Goal: Transaction & Acquisition: Purchase product/service

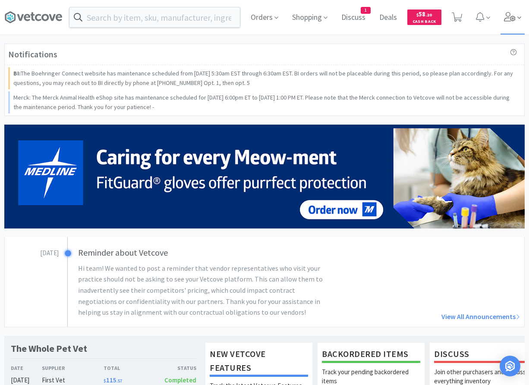
click at [413, 16] on icon at bounding box center [510, 16] width 12 height 9
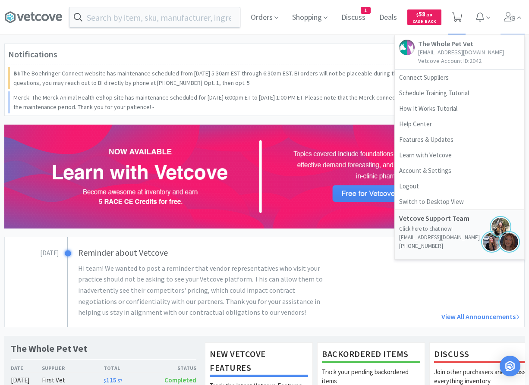
click at [413, 17] on span at bounding box center [457, 17] width 18 height 35
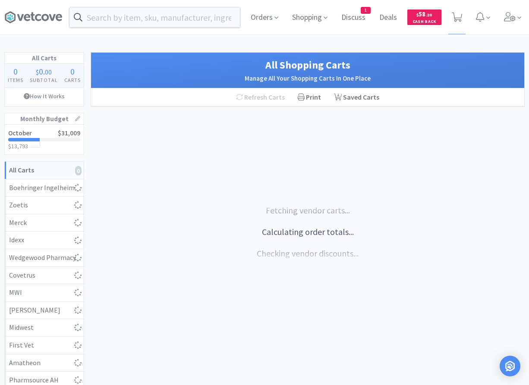
select select "3"
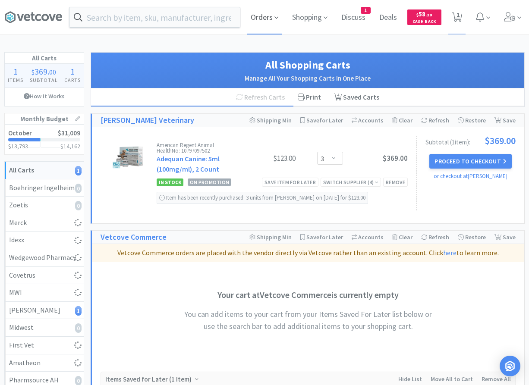
click at [258, 16] on span "Orders" at bounding box center [264, 17] width 35 height 35
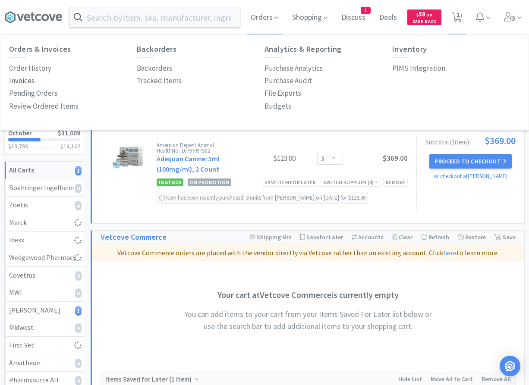
click at [21, 82] on p "Invoices" at bounding box center [21, 81] width 25 height 12
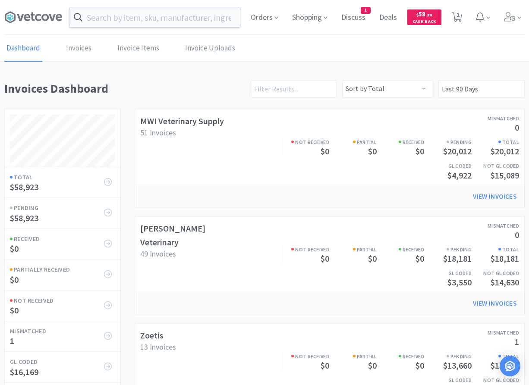
scroll to position [995, 520]
click at [413, 300] on link "View Invoices" at bounding box center [495, 303] width 56 height 17
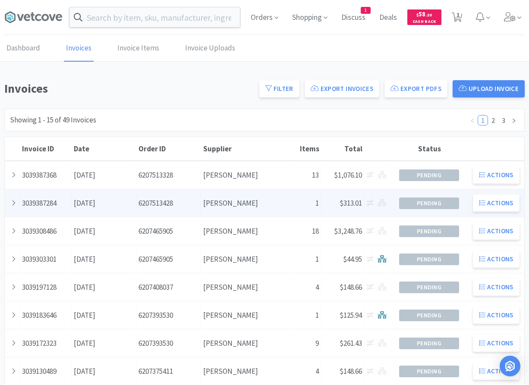
click at [93, 202] on div "Date [DATE]" at bounding box center [104, 203] width 65 height 22
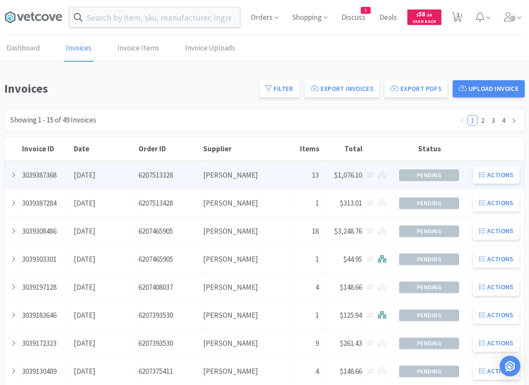
click at [87, 183] on div "Date [DATE]" at bounding box center [104, 175] width 65 height 22
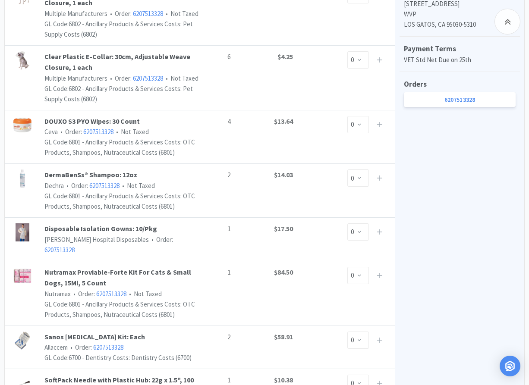
scroll to position [440, 0]
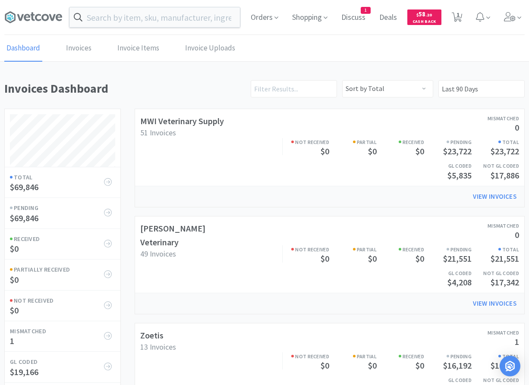
drag, startPoint x: 91, startPoint y: 262, endPoint x: 84, endPoint y: 74, distance: 188.6
click at [413, 18] on span "1" at bounding box center [457, 14] width 3 height 35
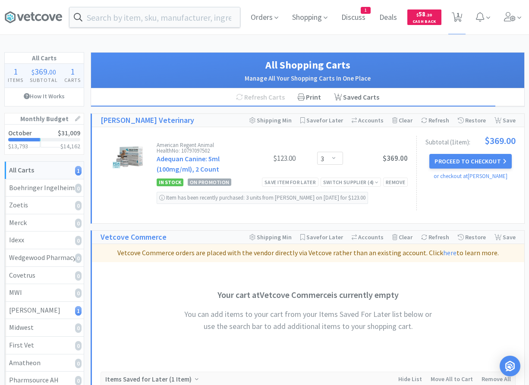
click at [130, 38] on div "Orders Shopping Discuss Discuss 1 Deals Deals $ 58 . 20 Cash Back 1 1 All Carts…" at bounding box center [264, 250] width 529 height 500
click at [413, 47] on div "Orders Shopping Discuss Discuss 1 Deals Deals $ 58 . 20 Cash Back 1 1 All Carts…" at bounding box center [264, 250] width 529 height 500
click at [333, 165] on div "American Regent Animal Health No: 10797097502 Adequan Canine: 5ml (100mg/ml), 2…" at bounding box center [282, 158] width 251 height 33
click option "4" at bounding box center [0, 0] width 0 height 0
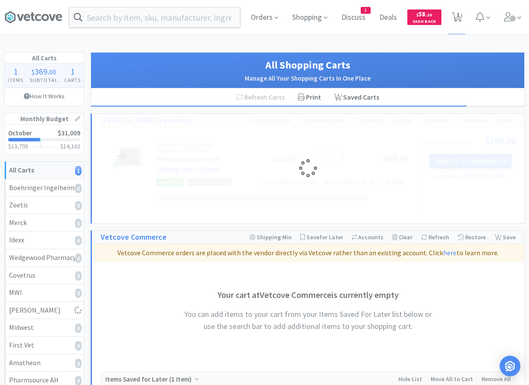
select select "4"
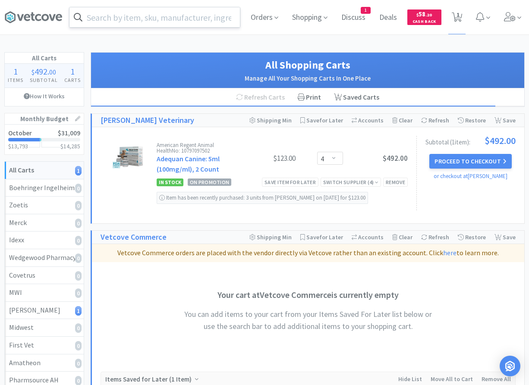
click at [157, 19] on input "text" at bounding box center [154, 17] width 170 height 20
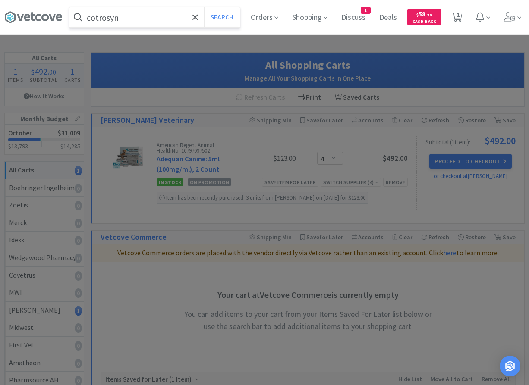
type input "cotrosyn"
click at [204, 7] on button "Search" at bounding box center [222, 17] width 36 height 20
select select "4"
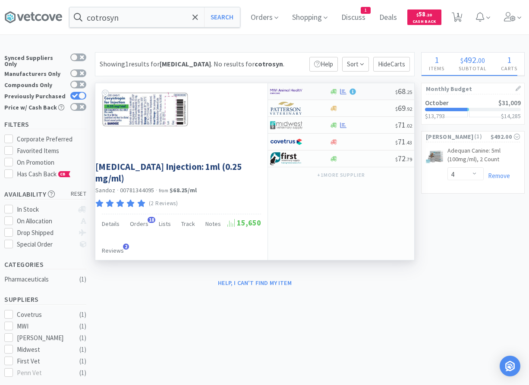
click at [305, 89] on div at bounding box center [293, 91] width 47 height 15
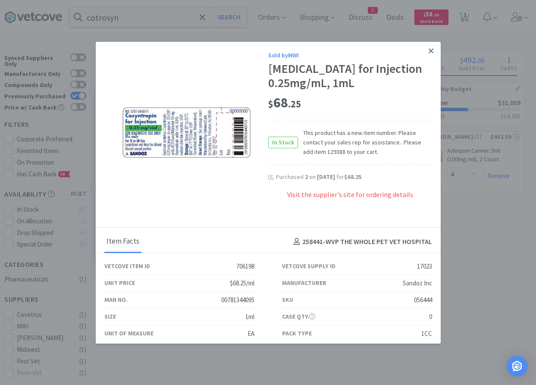
click at [413, 52] on link at bounding box center [431, 51] width 15 height 19
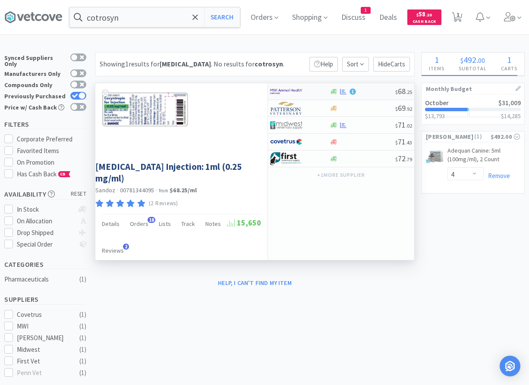
click at [300, 91] on img at bounding box center [286, 91] width 32 height 13
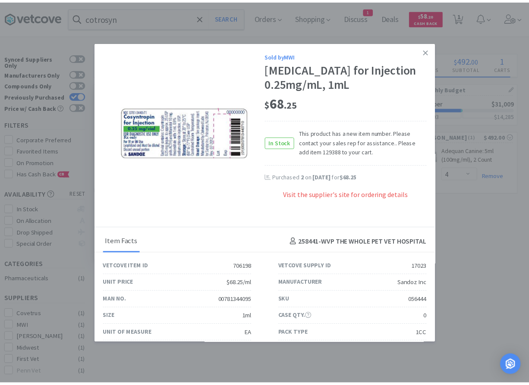
scroll to position [24, 0]
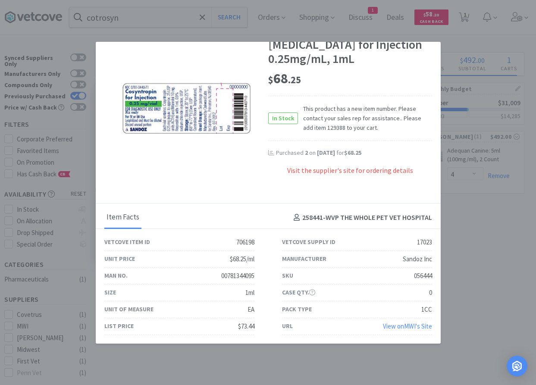
click at [389, 326] on link "View on MWI 's Site" at bounding box center [407, 326] width 49 height 8
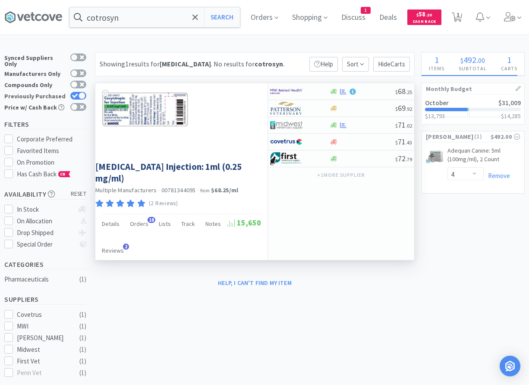
click at [81, 92] on label "Previously Purchased" at bounding box center [45, 96] width 82 height 9
click at [86, 101] on input "Previously Purchased" at bounding box center [86, 101] width 0 height 0
checkbox input "false"
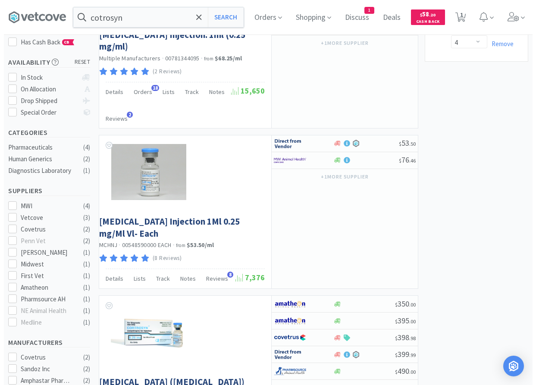
scroll to position [0, 0]
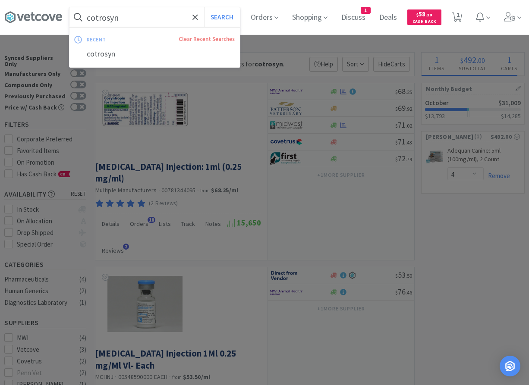
drag, startPoint x: 150, startPoint y: 20, endPoint x: 30, endPoint y: 9, distance: 120.9
click at [69, 9] on input "cotrosyn" at bounding box center [154, 17] width 170 height 20
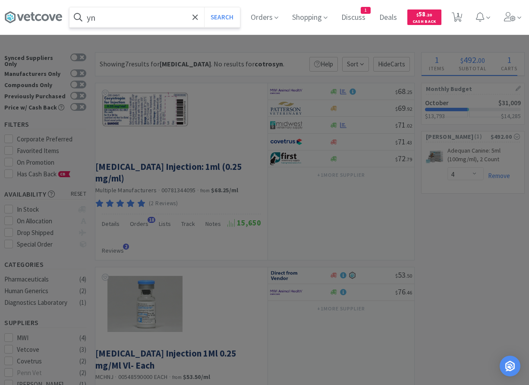
type input "n"
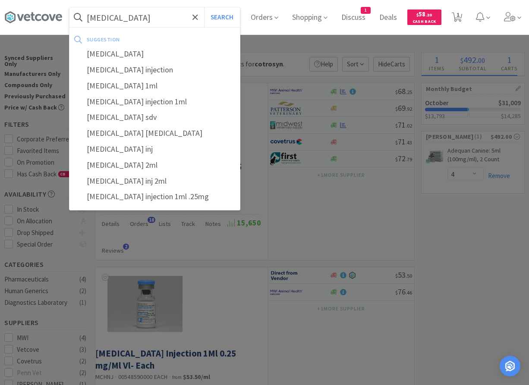
click at [204, 7] on button "Search" at bounding box center [222, 17] width 36 height 20
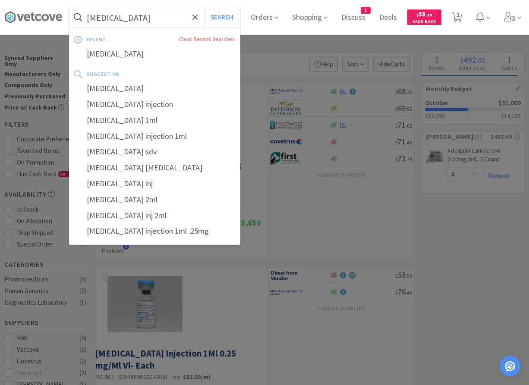
click at [150, 9] on input "[MEDICAL_DATA]" at bounding box center [154, 17] width 170 height 20
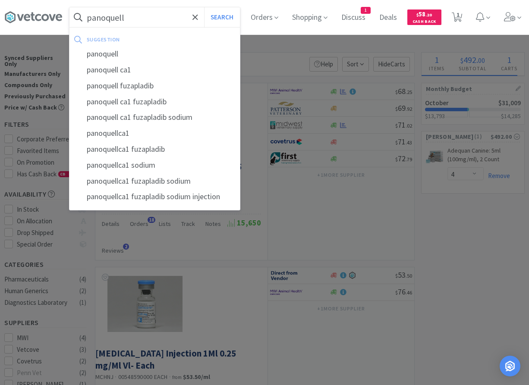
type input "panoquell"
click at [204, 7] on button "Search" at bounding box center [222, 17] width 36 height 20
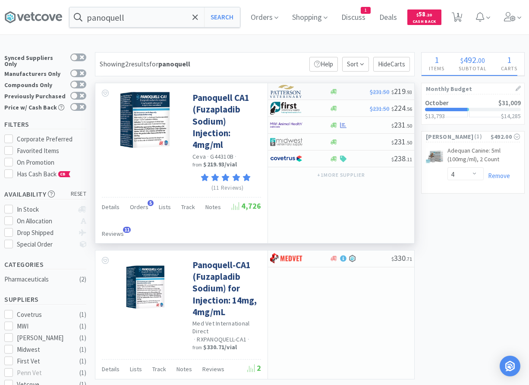
click at [295, 91] on img at bounding box center [286, 91] width 32 height 13
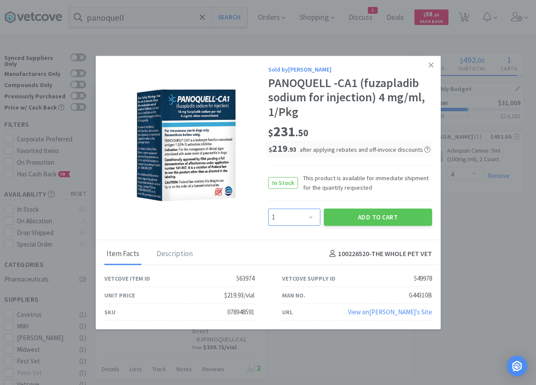
click at [268, 208] on select "Enter Quantity 1 2 3 4 5 6 7 8 9 10 11 12 13 14 15 16 17 18 19 20 Enter Quantity" at bounding box center [294, 216] width 52 height 17
select select "2"
click option "2" at bounding box center [0, 0] width 0 height 0
click at [364, 220] on button "Add to Cart" at bounding box center [378, 216] width 108 height 17
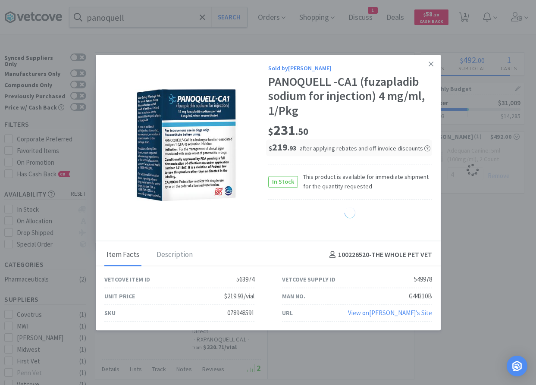
select select "2"
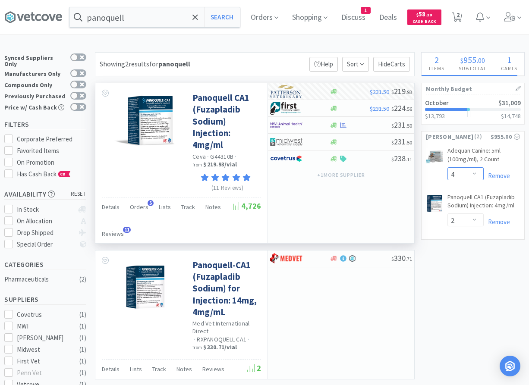
click at [413, 167] on select "Enter Quantity 1 2 3 4 5 6 7 8 9 10 11 12 13 14 15 16 17 18 19 20 Enter Quantity" at bounding box center [465, 173] width 36 height 13
click option "5" at bounding box center [0, 0] width 0 height 0
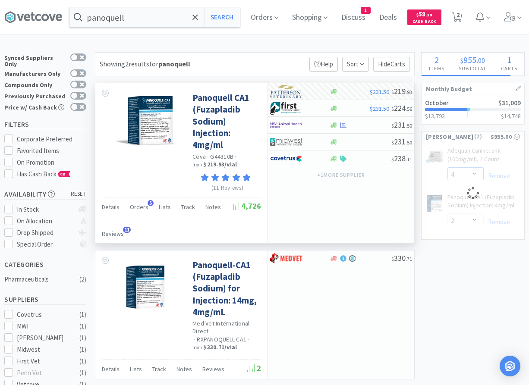
select select "5"
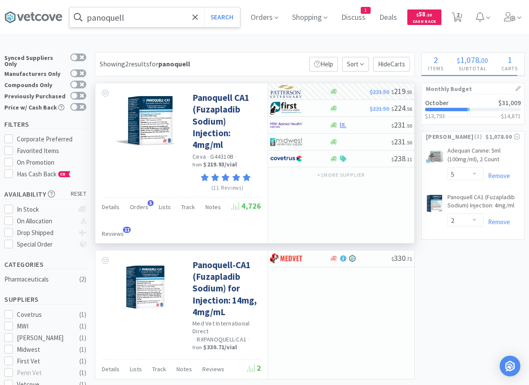
click at [178, 11] on input "panoquell" at bounding box center [154, 17] width 170 height 20
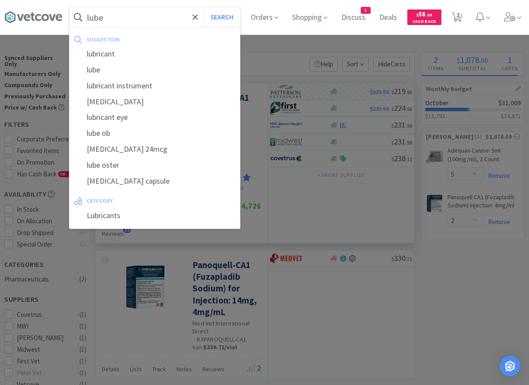
type input "lube"
click at [204, 7] on button "Search" at bounding box center [222, 17] width 36 height 20
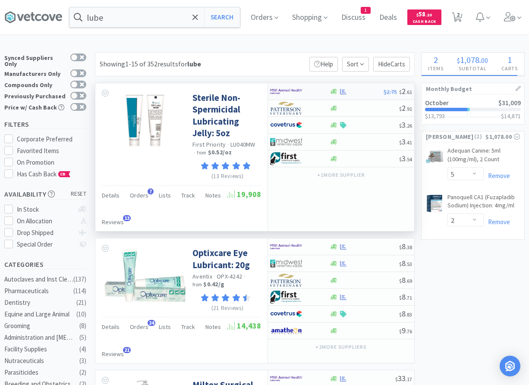
click at [316, 94] on div at bounding box center [293, 91] width 47 height 15
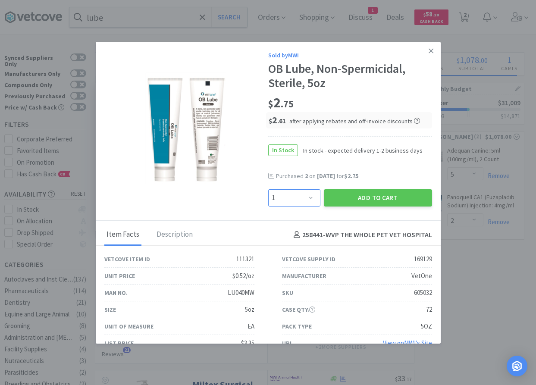
click at [268, 189] on select "Enter Quantity 1 2 3 4 5 6 7 8 9 10 11 12 13 14 15 16 17 18 19 20 Enter Quantity" at bounding box center [294, 197] width 52 height 17
select select "2"
click option "2" at bounding box center [0, 0] width 0 height 0
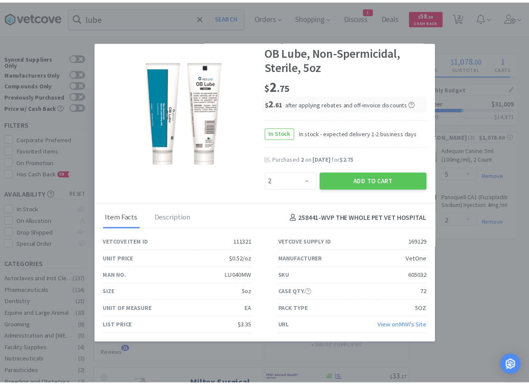
scroll to position [17, 0]
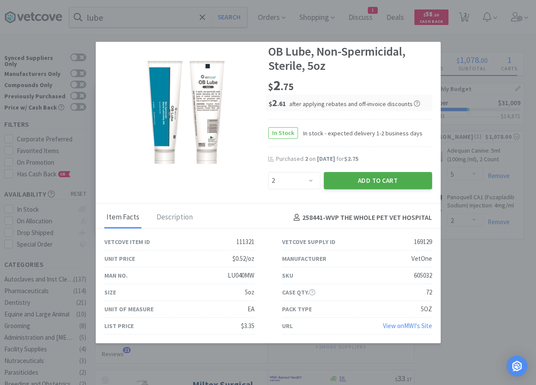
click at [349, 181] on button "Add to Cart" at bounding box center [378, 180] width 108 height 17
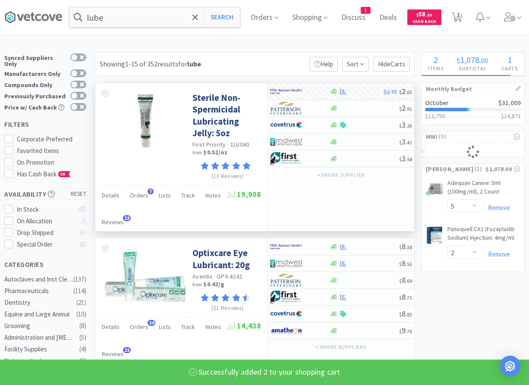
select select "2"
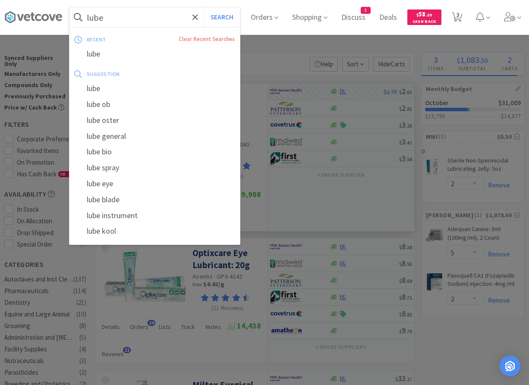
click at [148, 16] on input "lube" at bounding box center [154, 17] width 170 height 20
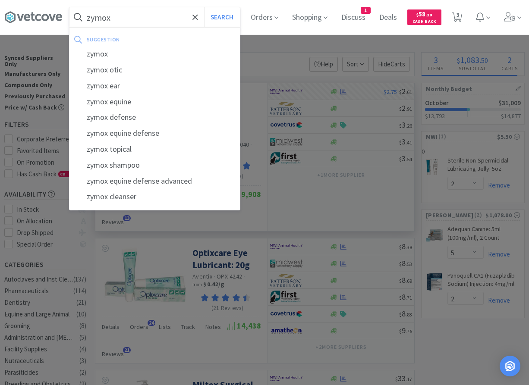
type input "zymox"
click at [204, 7] on button "Search" at bounding box center [222, 17] width 36 height 20
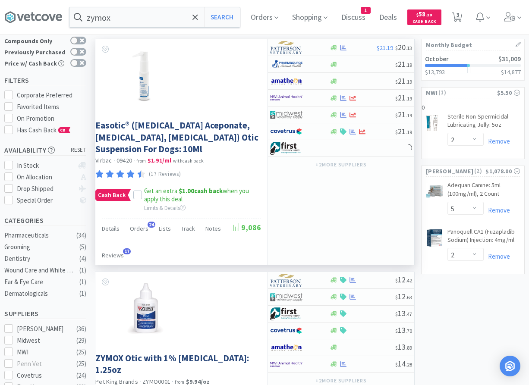
scroll to position [220, 0]
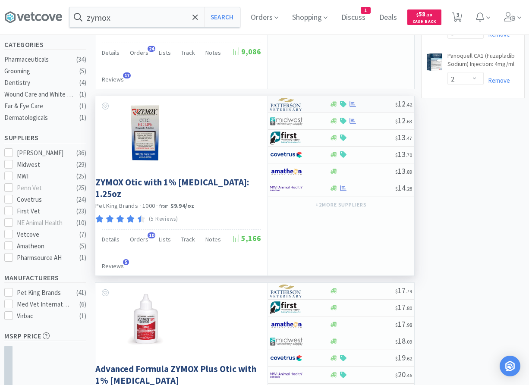
click at [372, 113] on div "$ 12 . 42" at bounding box center [341, 104] width 146 height 17
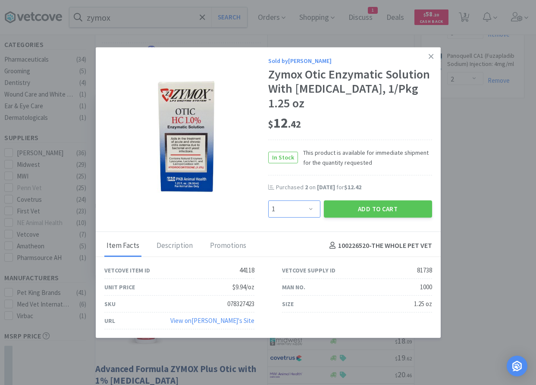
click at [268, 200] on select "Enter Quantity 1 2 3 4 5 6 7 8 9 10 11 12 13 14 15 16 17 18 19 20 Enter Quantity" at bounding box center [294, 208] width 52 height 17
select select "2"
click option "2" at bounding box center [0, 0] width 0 height 0
click at [348, 206] on button "Add to Cart" at bounding box center [378, 208] width 108 height 17
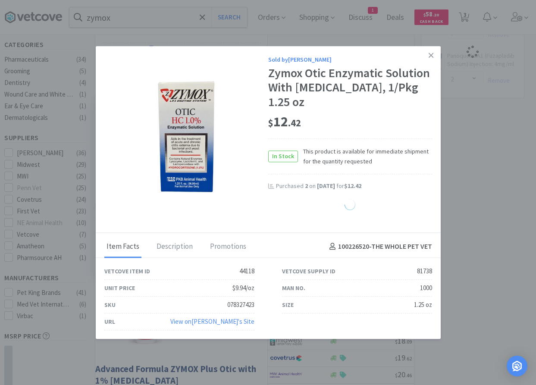
select select "2"
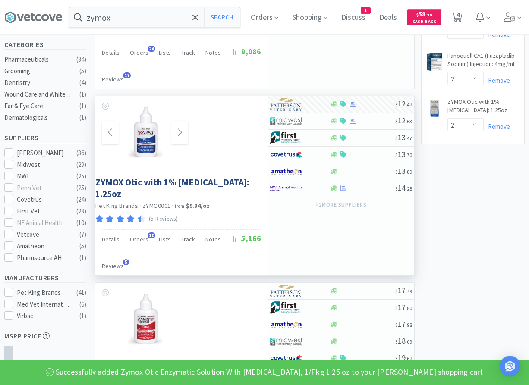
scroll to position [0, 0]
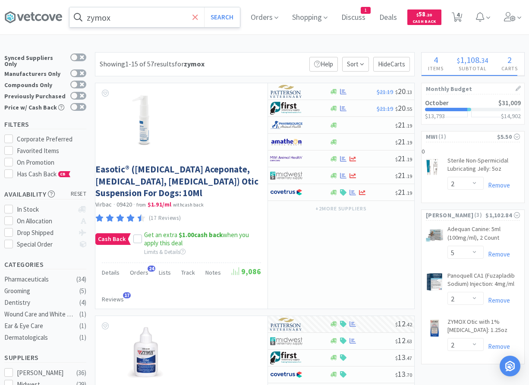
click at [198, 16] on icon at bounding box center [195, 17] width 6 height 9
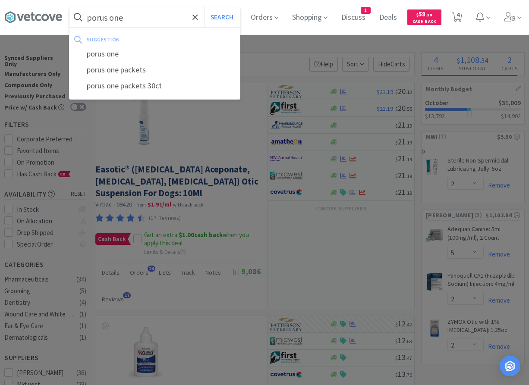
type input "porus one"
click at [204, 7] on button "Search" at bounding box center [222, 17] width 36 height 20
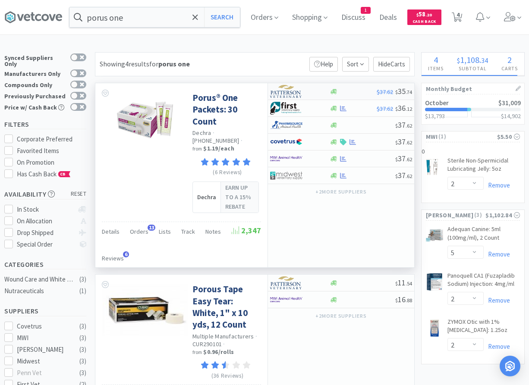
click at [302, 91] on img at bounding box center [286, 91] width 32 height 13
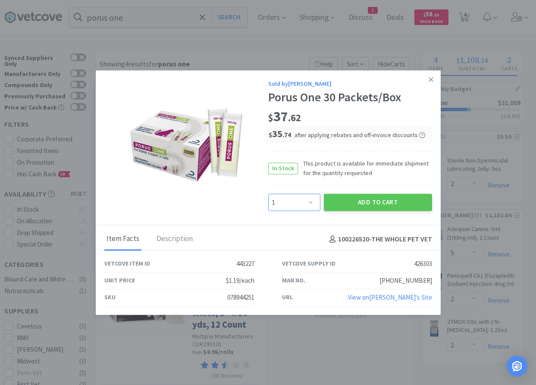
click at [268, 194] on select "Enter Quantity 1 2 3 4 5 6 7 8 9 10 11 12 13 14 15 16 17 18 19 20 Enter Quantity" at bounding box center [294, 202] width 52 height 17
select select "2"
click option "2" at bounding box center [0, 0] width 0 height 0
click at [375, 198] on button "Add to Cart" at bounding box center [378, 202] width 108 height 17
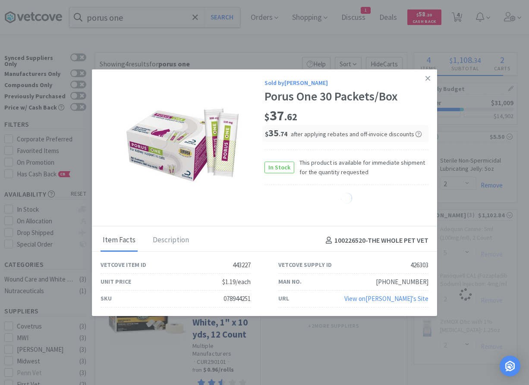
select select "2"
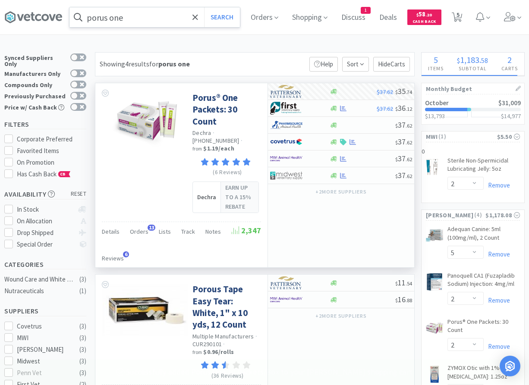
click at [141, 20] on input "porus one" at bounding box center [154, 17] width 170 height 20
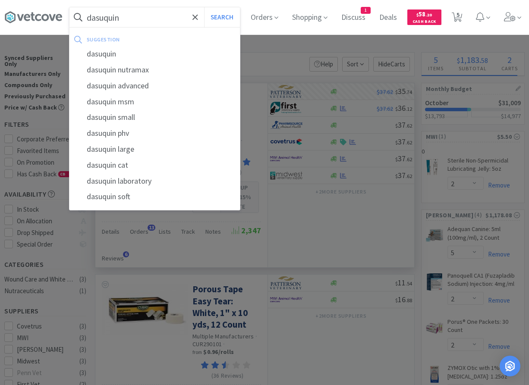
type input "dasuquin"
click at [204, 7] on button "Search" at bounding box center [222, 17] width 36 height 20
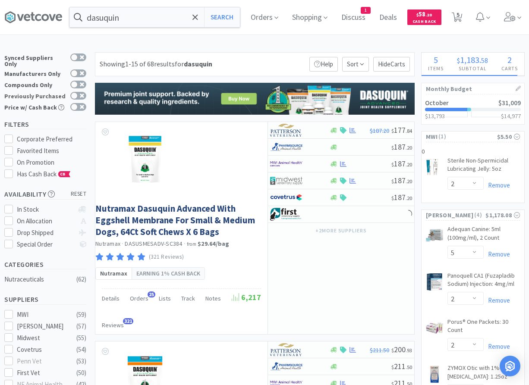
click at [77, 92] on label "Previously Purchased" at bounding box center [45, 96] width 82 height 9
click at [86, 101] on input "Previously Purchased" at bounding box center [86, 101] width 0 height 0
checkbox input "true"
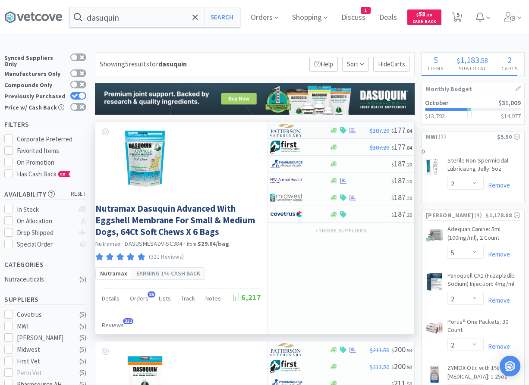
click at [308, 132] on div at bounding box center [293, 130] width 47 height 15
select select "1"
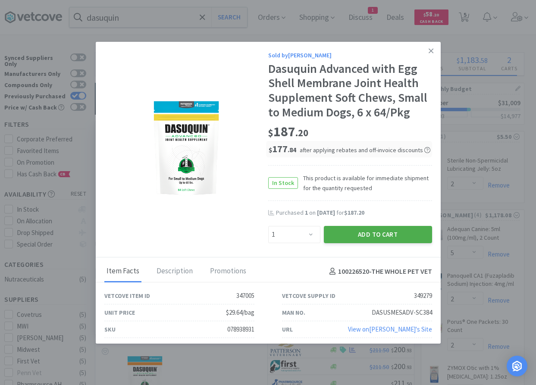
click at [376, 236] on button "Add to Cart" at bounding box center [378, 234] width 108 height 17
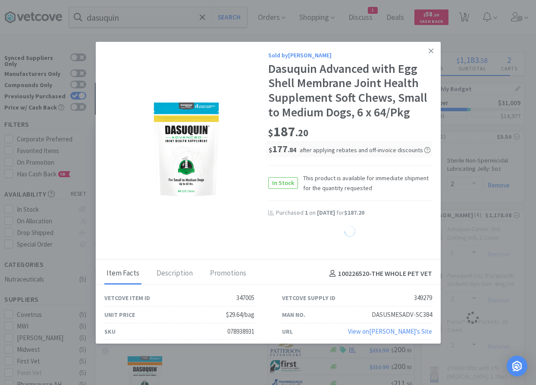
select select "1"
select select "2"
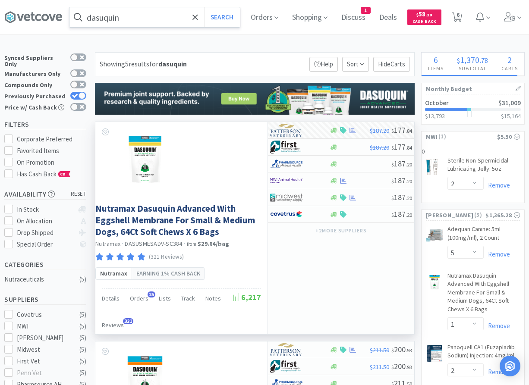
click at [178, 16] on input "dasuquin" at bounding box center [154, 17] width 170 height 20
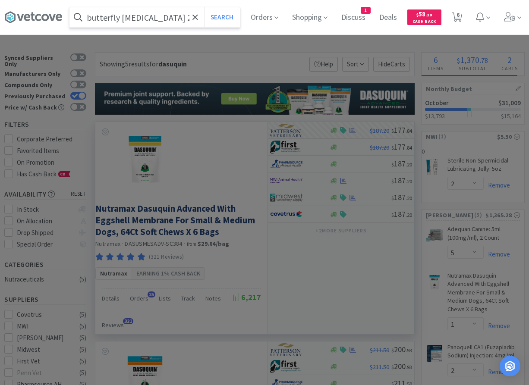
type input "butterfly [MEDICAL_DATA] 22g"
click at [204, 7] on button "Search" at bounding box center [222, 17] width 36 height 20
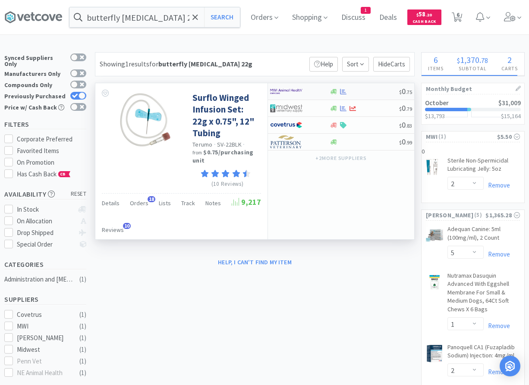
click at [301, 90] on img at bounding box center [286, 91] width 32 height 13
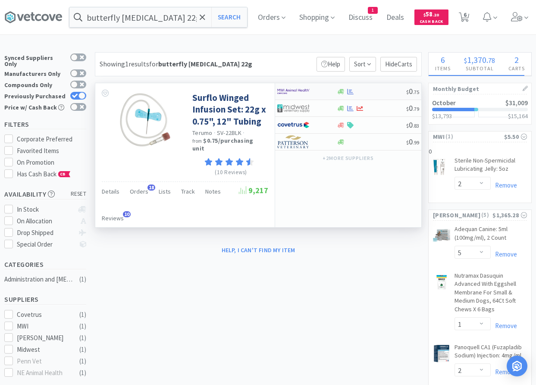
select select "50"
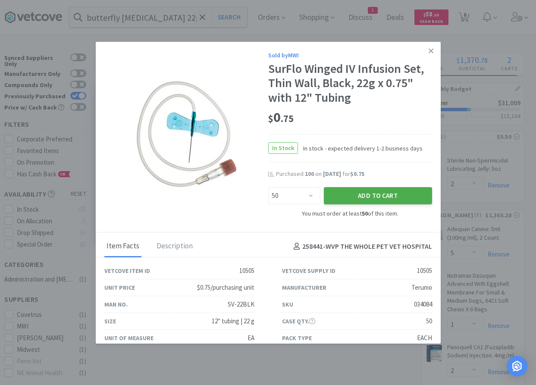
click at [345, 190] on button "Add to Cart" at bounding box center [378, 195] width 108 height 17
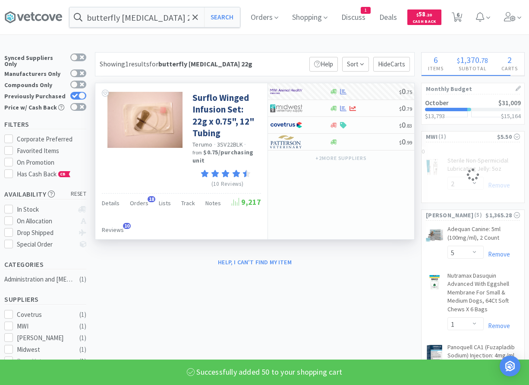
select select "50"
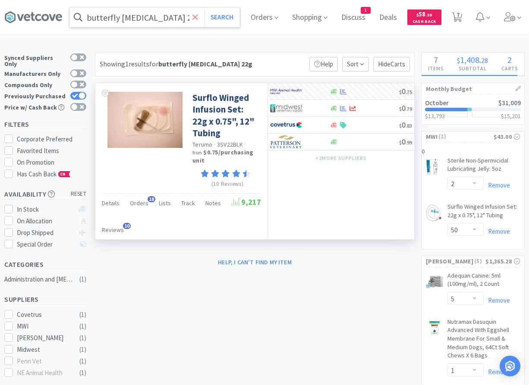
click at [198, 18] on span at bounding box center [195, 17] width 10 height 18
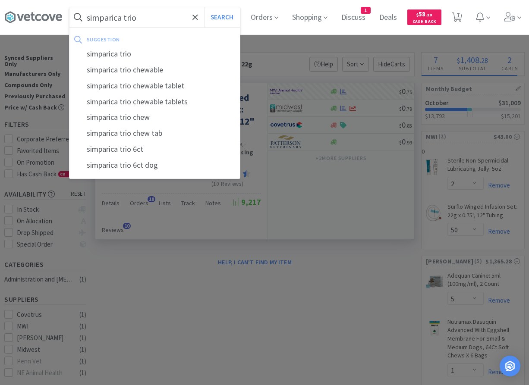
type input "simparica trio"
